Goal: Task Accomplishment & Management: Use online tool/utility

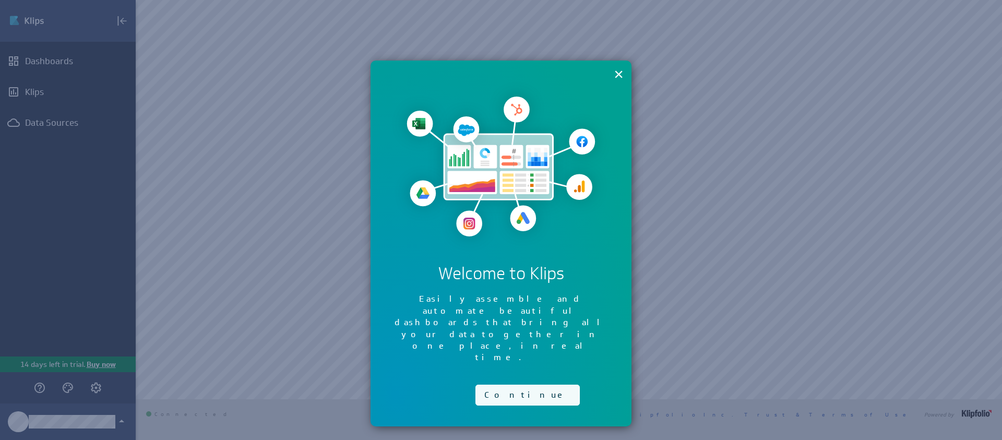
click at [493, 385] on button "Continue" at bounding box center [527, 395] width 104 height 21
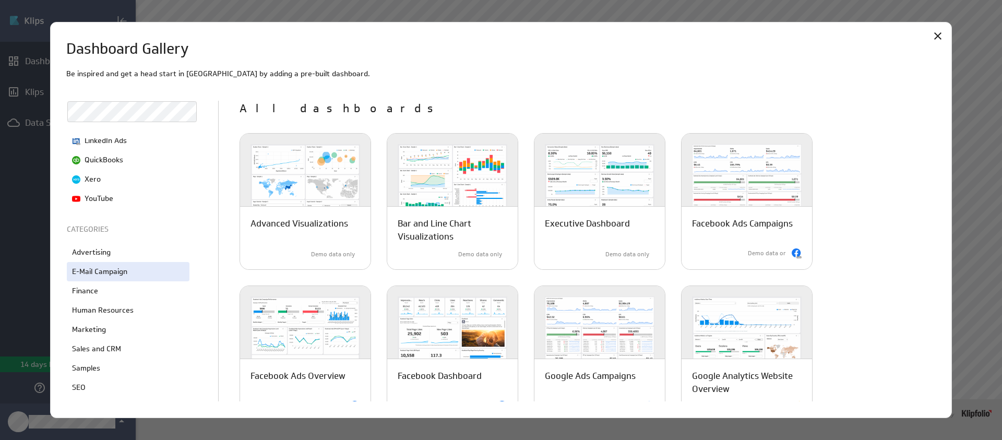
scroll to position [166, 0]
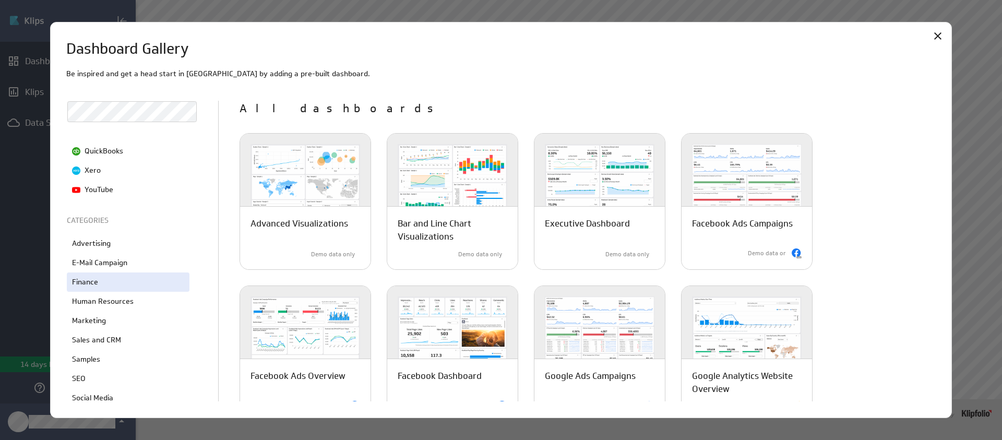
click at [109, 284] on div "Finance" at bounding box center [128, 281] width 123 height 19
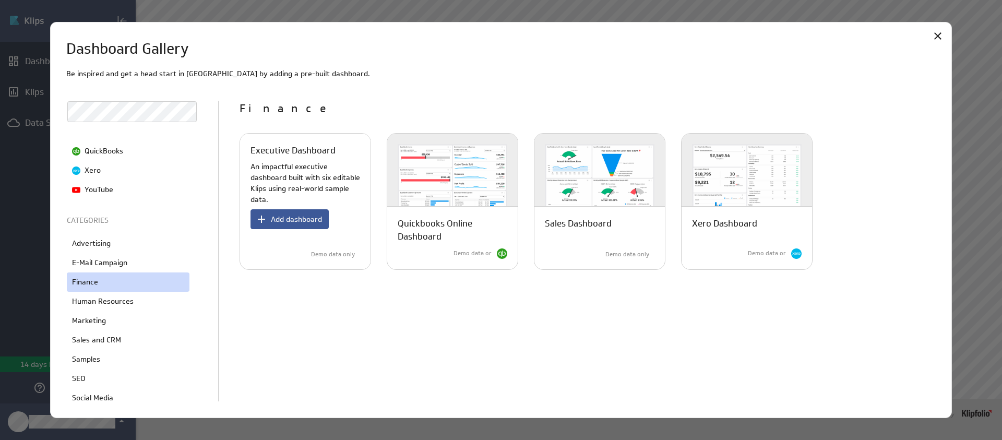
click at [290, 221] on span "Add dashboard" at bounding box center [296, 218] width 51 height 9
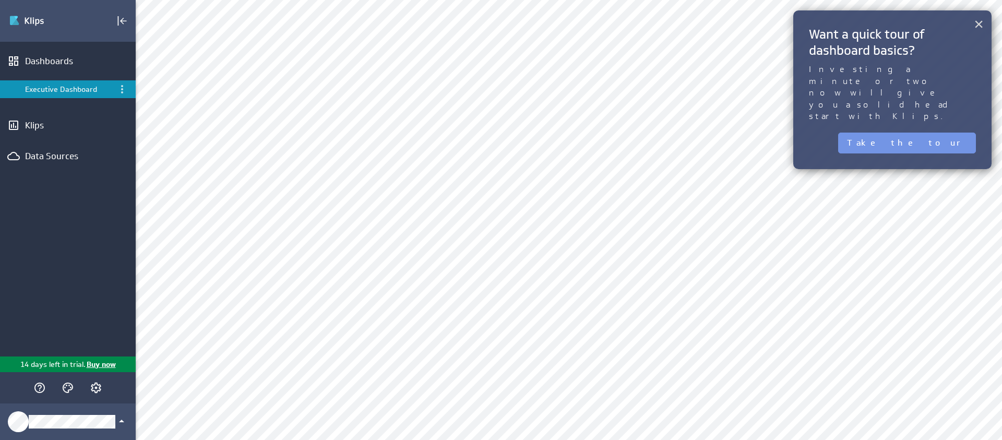
click at [978, 24] on button "×" at bounding box center [979, 24] width 10 height 21
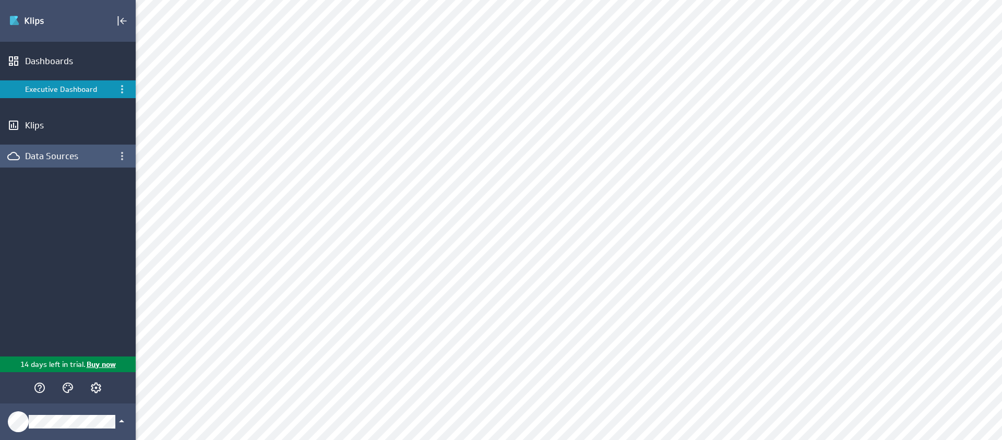
click at [42, 162] on div "Data Sources" at bounding box center [68, 156] width 136 height 23
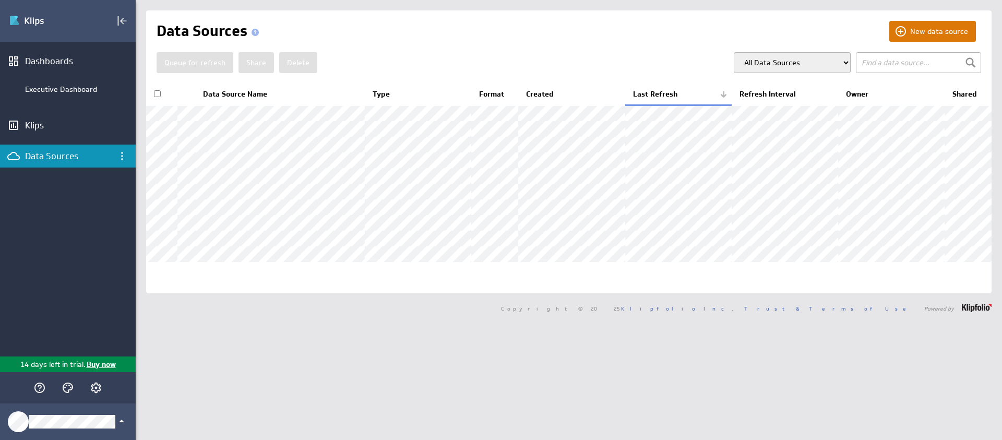
click at [950, 35] on button "New data source" at bounding box center [932, 31] width 87 height 21
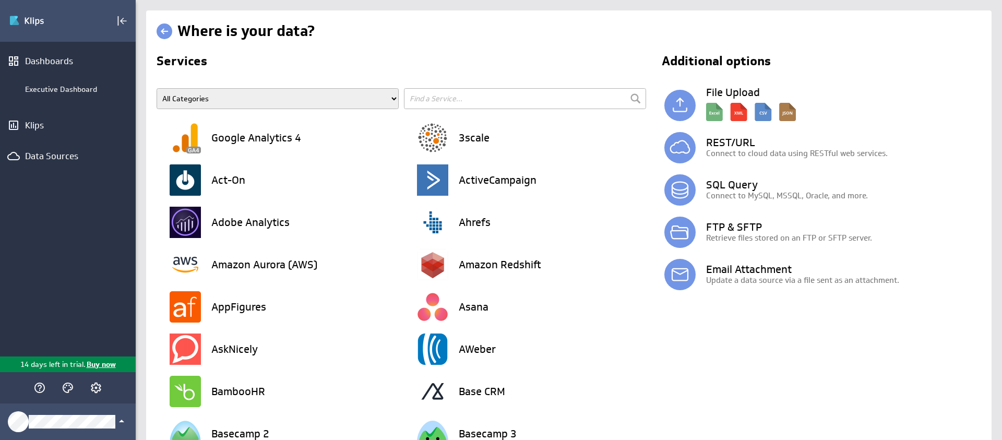
click at [270, 104] on select "All Categories Advertising Cloud Storage Customer Support Data Store E-Mail Cam…" at bounding box center [278, 98] width 242 height 21
click at [486, 102] on input "text" at bounding box center [525, 98] width 242 height 21
type input "employment"
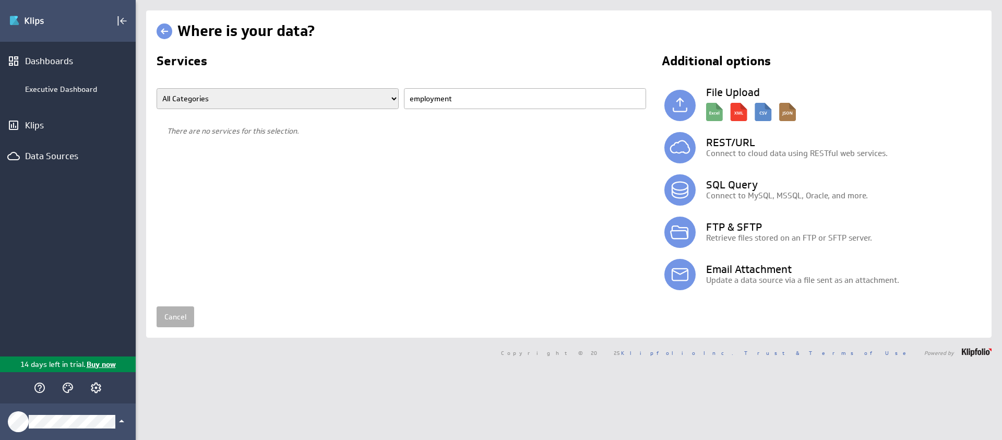
click at [345, 102] on select "All Categories Advertising Cloud Storage Customer Support Data Store E-Mail Cam…" at bounding box center [278, 98] width 242 height 21
select select "Human Resources"
click at [441, 96] on input "employment" at bounding box center [525, 98] width 242 height 21
select select "Human Resources"
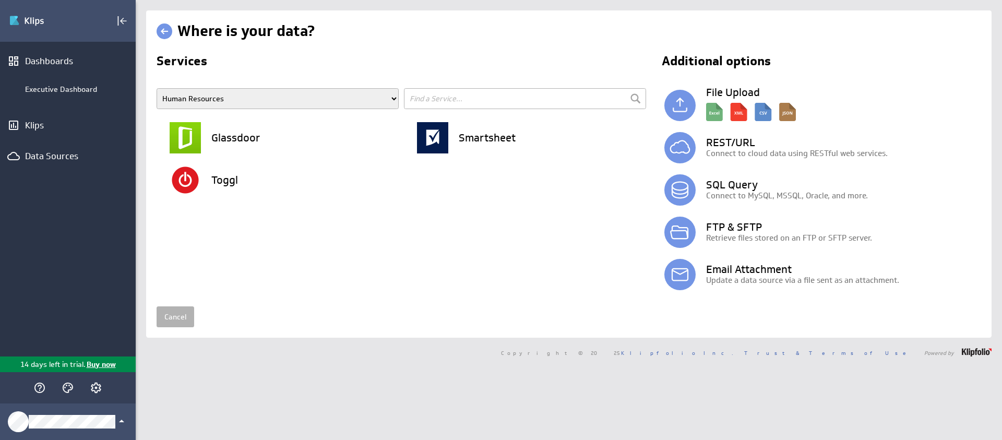
click at [209, 101] on select "All Categories Advertising Cloud Storage Customer Support Data Store E-Mail Cam…" at bounding box center [278, 98] width 242 height 21
select select "Sales and CRM"
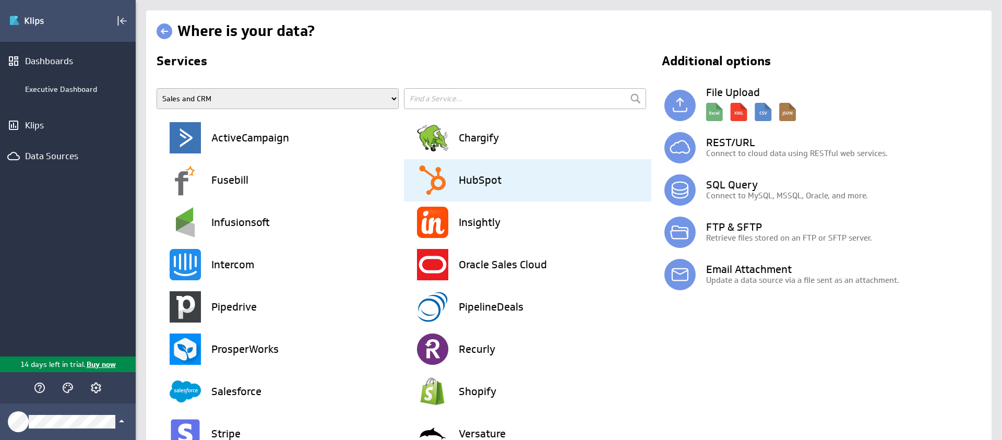
click at [474, 188] on div "HubSpot" at bounding box center [534, 180] width 234 height 42
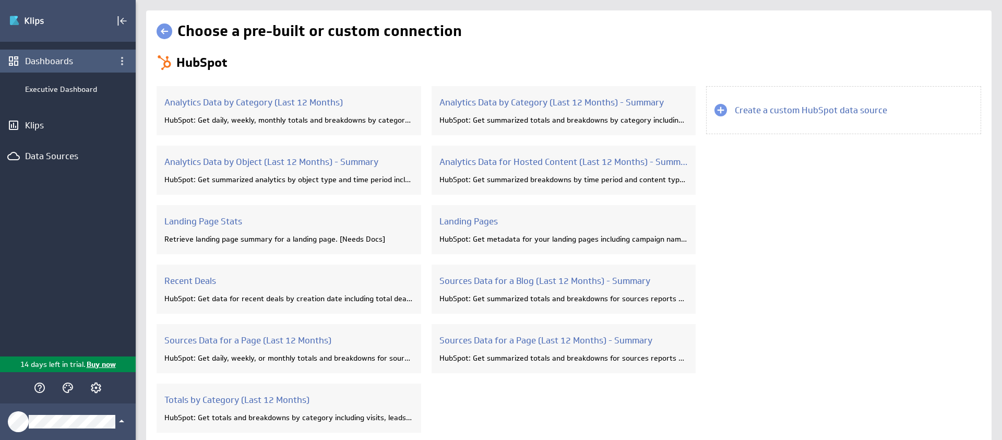
click at [58, 63] on div "Dashboards" at bounding box center [68, 60] width 86 height 11
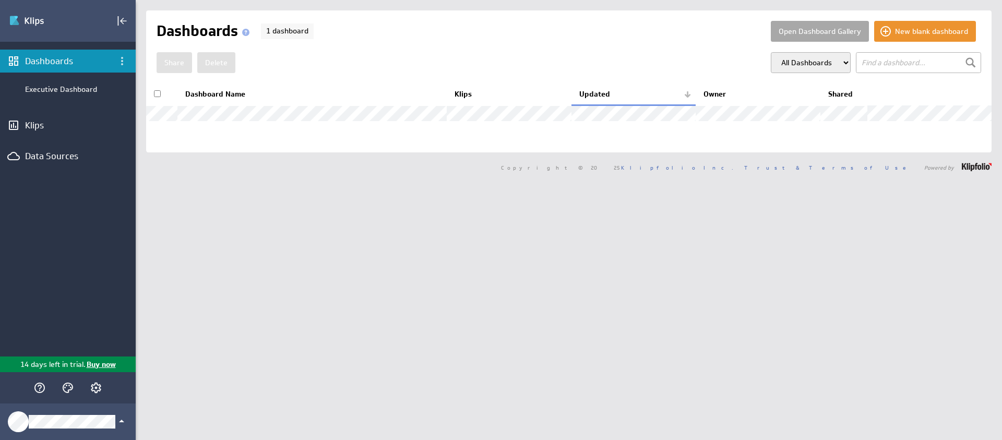
click at [819, 33] on button "Open Dashboard Gallery" at bounding box center [820, 31] width 98 height 21
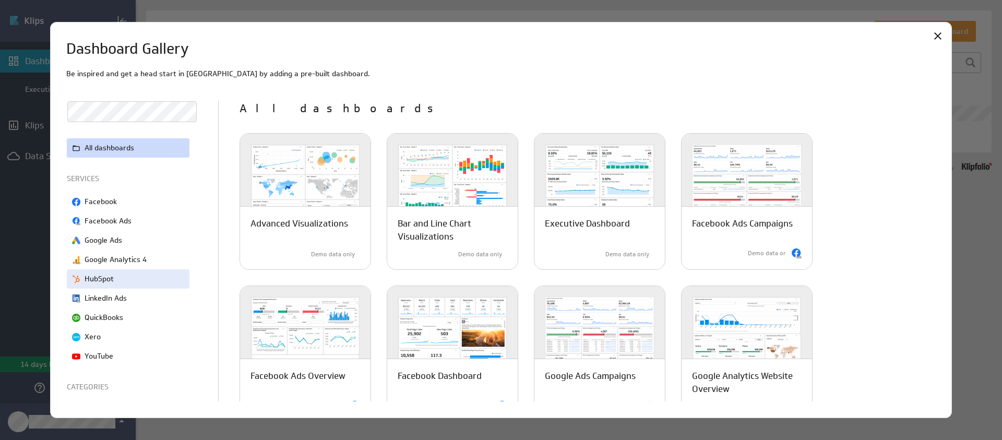
click at [125, 275] on div "HubSpot" at bounding box center [128, 278] width 123 height 19
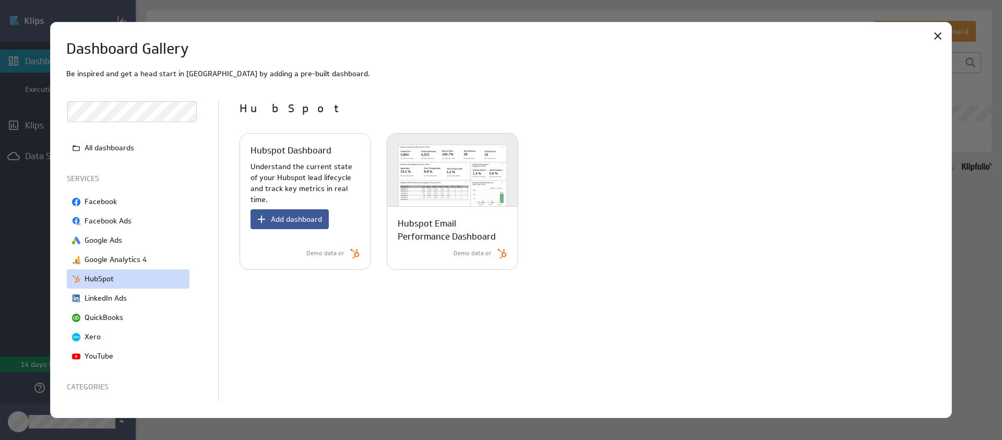
click at [289, 214] on span "Add dashboard" at bounding box center [296, 218] width 51 height 9
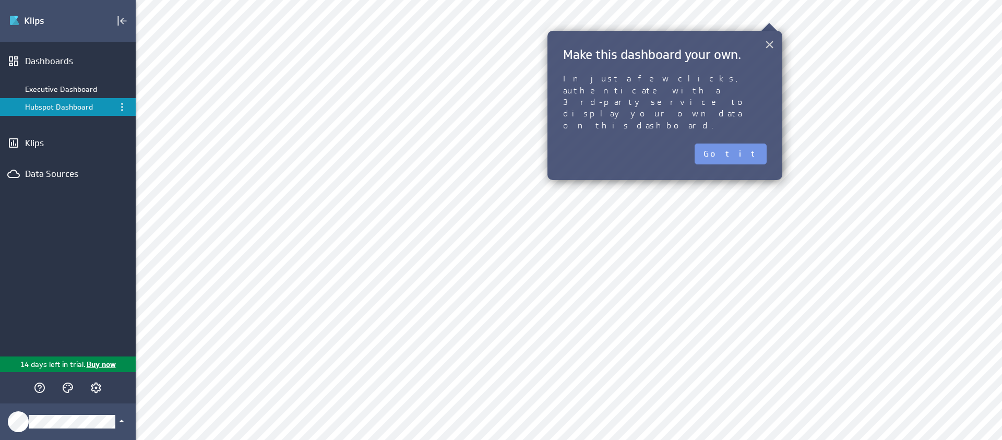
click at [765, 45] on button "×" at bounding box center [769, 44] width 10 height 21
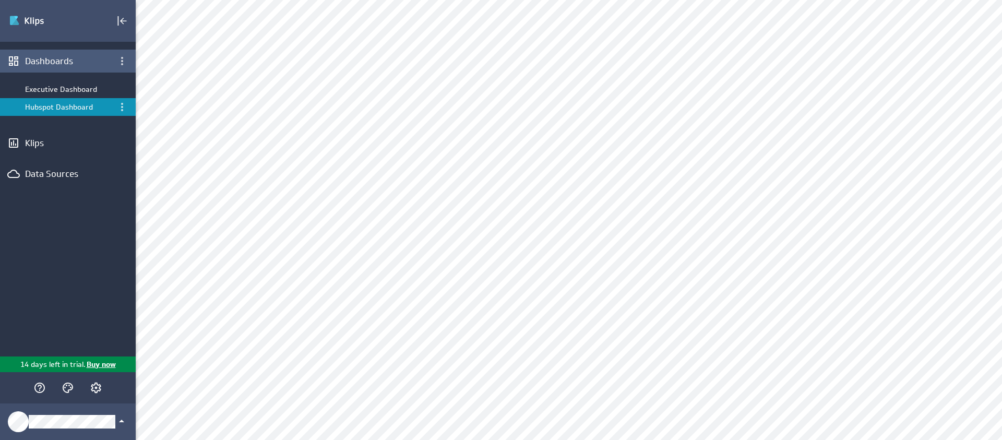
click at [91, 64] on div "Dashboards" at bounding box center [68, 60] width 86 height 11
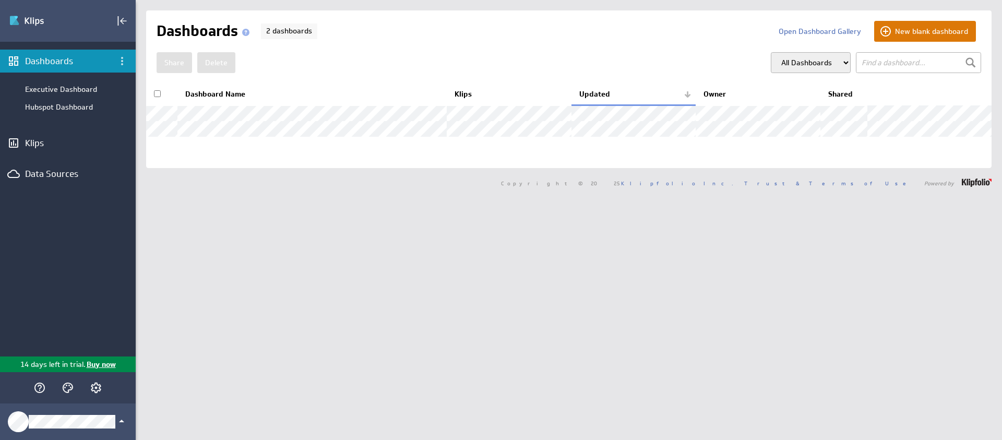
click at [923, 37] on button "New blank dashboard" at bounding box center [925, 31] width 102 height 21
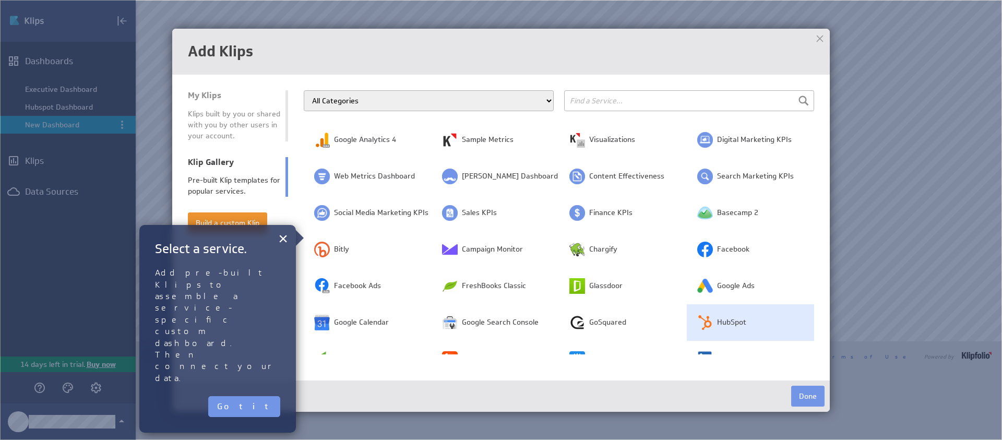
click at [704, 326] on img at bounding box center [705, 323] width 16 height 16
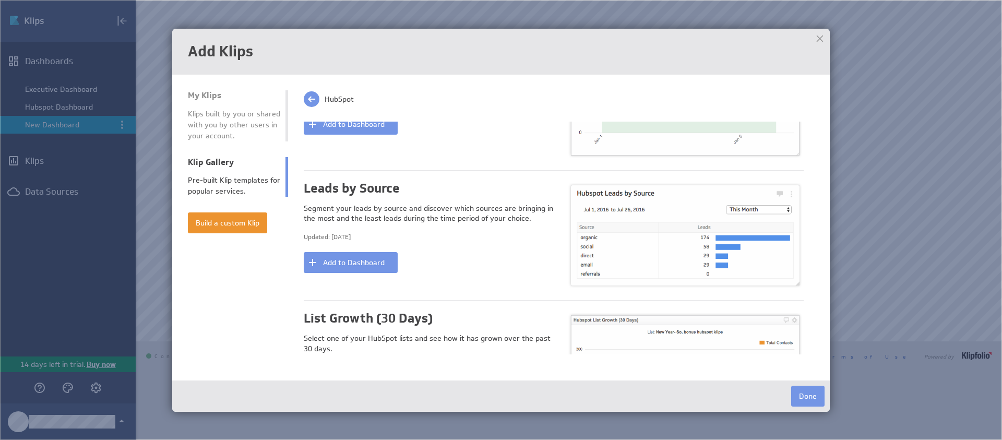
scroll to position [2145, 0]
